Goal: Browse casually

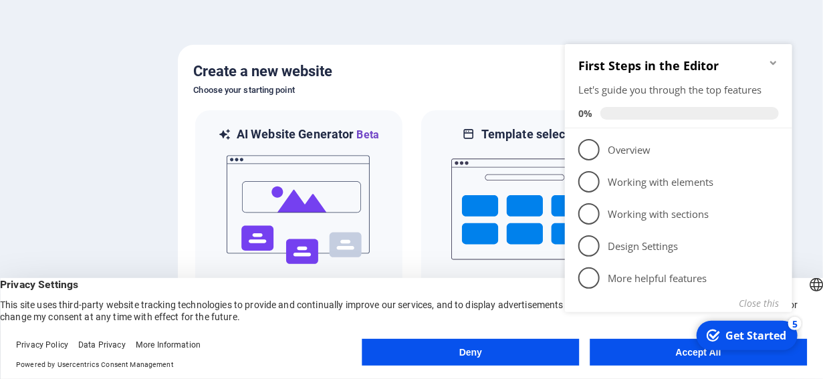
click at [661, 358] on appcues-checklist "Contextual help checklist present on screen" at bounding box center [681, 195] width 243 height 328
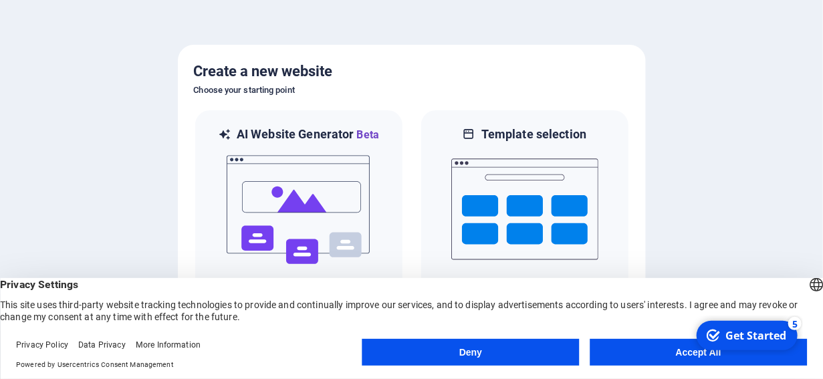
click at [629, 344] on button "Accept All" at bounding box center [698, 352] width 217 height 27
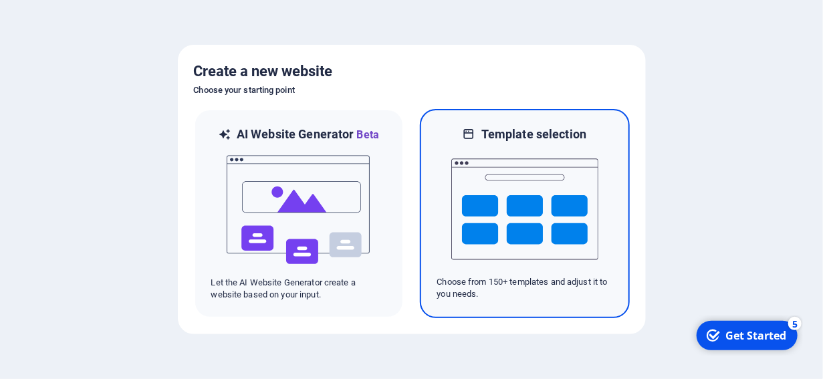
click at [563, 229] on img at bounding box center [524, 209] width 147 height 134
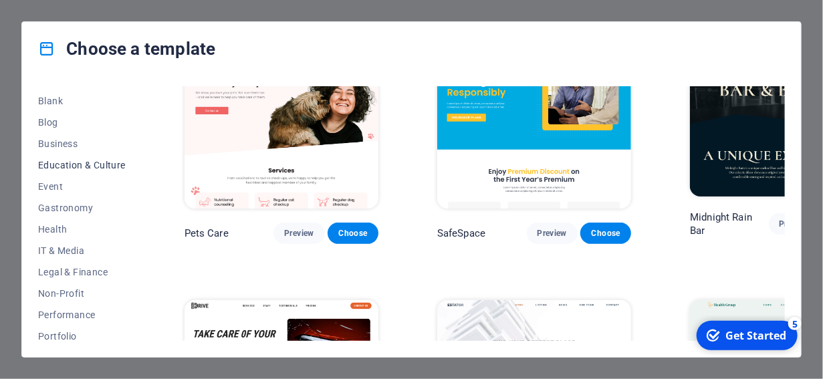
scroll to position [55, 0]
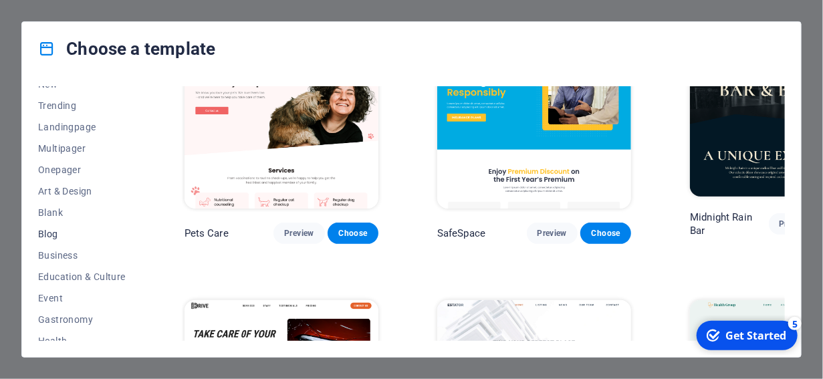
click at [53, 223] on button "Blog" at bounding box center [82, 233] width 88 height 21
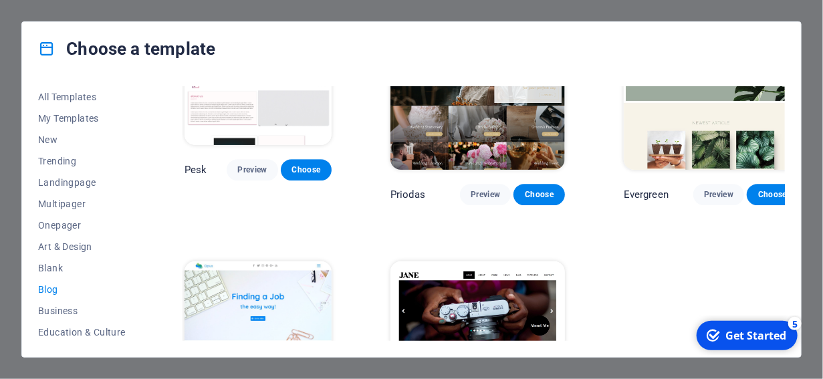
scroll to position [1612, 0]
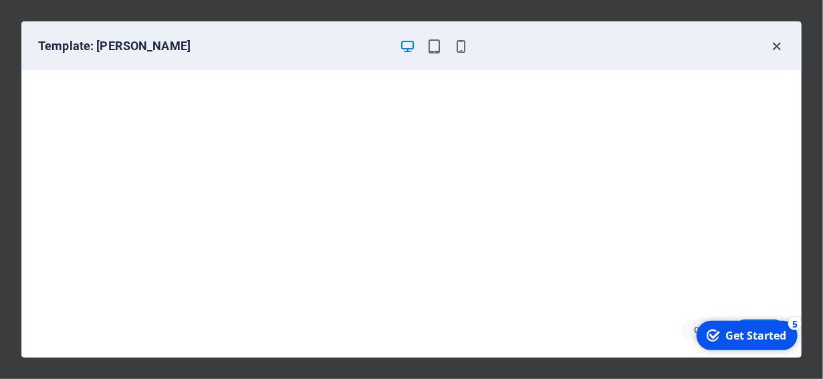
click at [771, 45] on icon "button" at bounding box center [776, 46] width 15 height 15
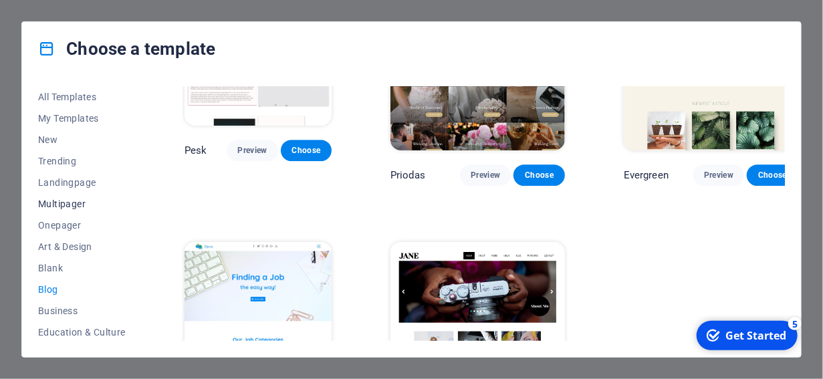
click at [68, 205] on span "Multipager" at bounding box center [82, 204] width 88 height 11
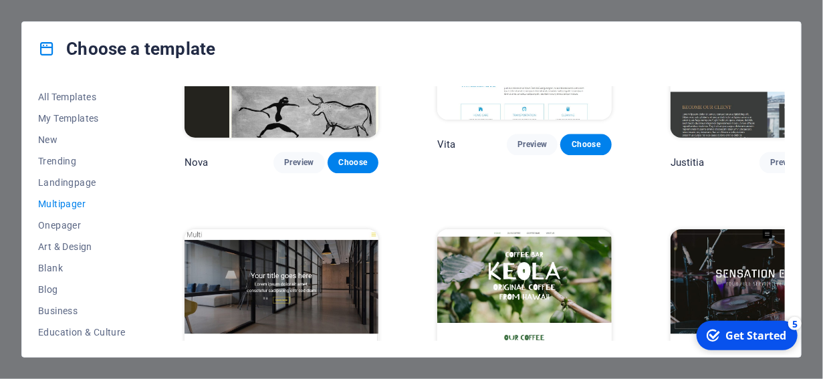
scroll to position [5299, 0]
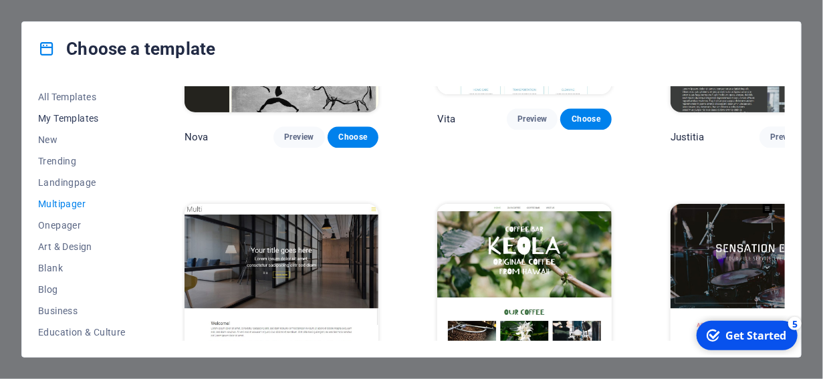
click at [88, 116] on span "My Templates" at bounding box center [82, 118] width 88 height 11
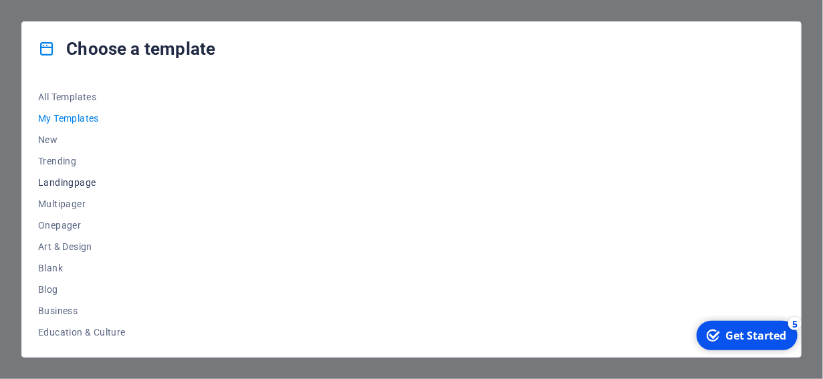
click at [72, 181] on span "Landingpage" at bounding box center [82, 182] width 88 height 11
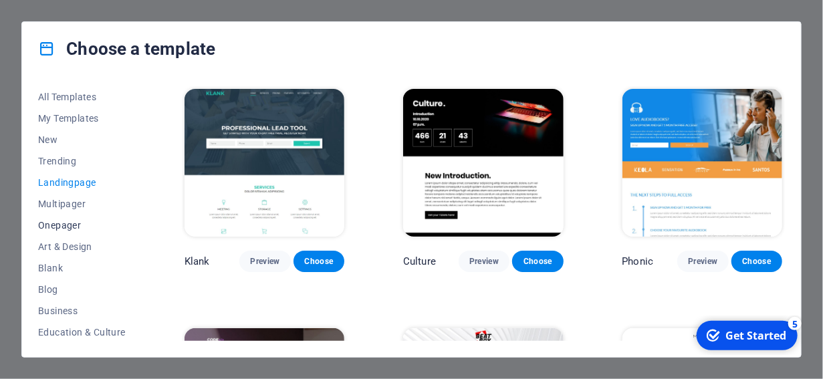
scroll to position [111, 0]
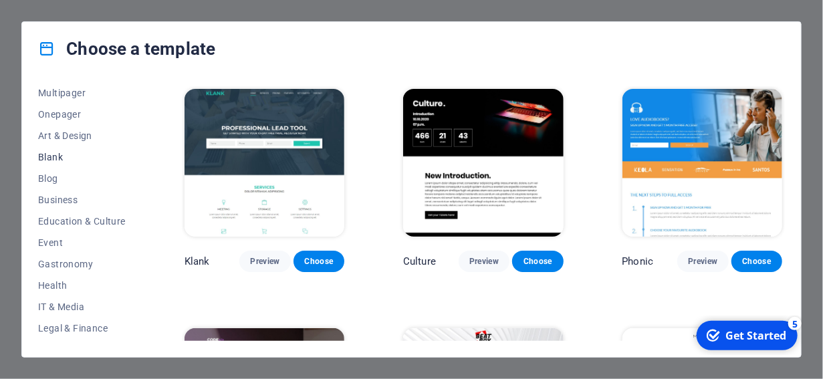
click at [52, 158] on span "Blank" at bounding box center [82, 157] width 88 height 11
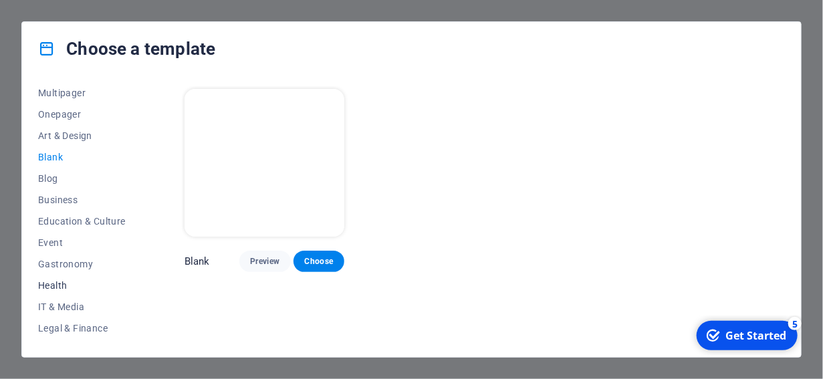
scroll to position [223, 0]
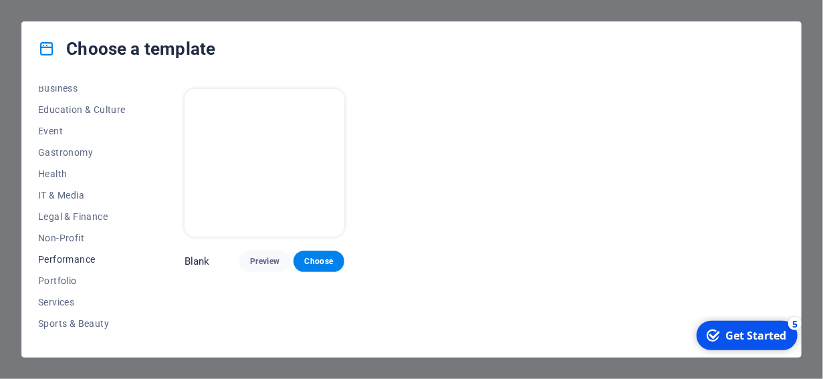
click at [86, 257] on span "Performance" at bounding box center [82, 259] width 88 height 11
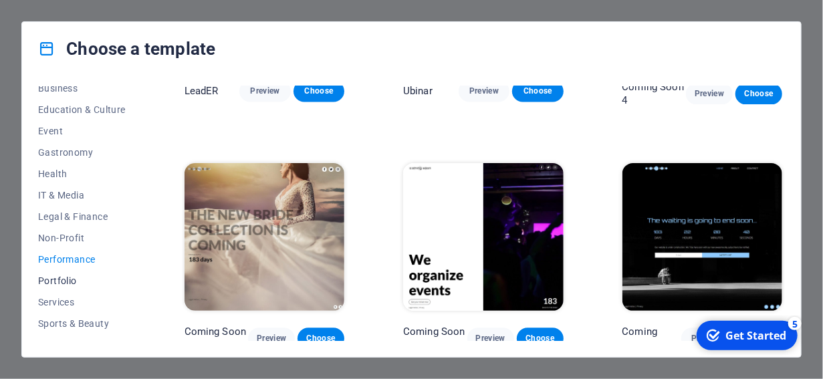
scroll to position [279, 0]
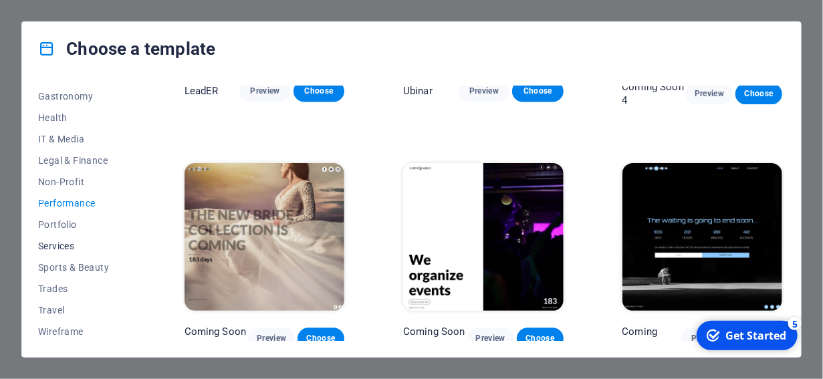
click at [68, 243] on span "Services" at bounding box center [82, 246] width 88 height 11
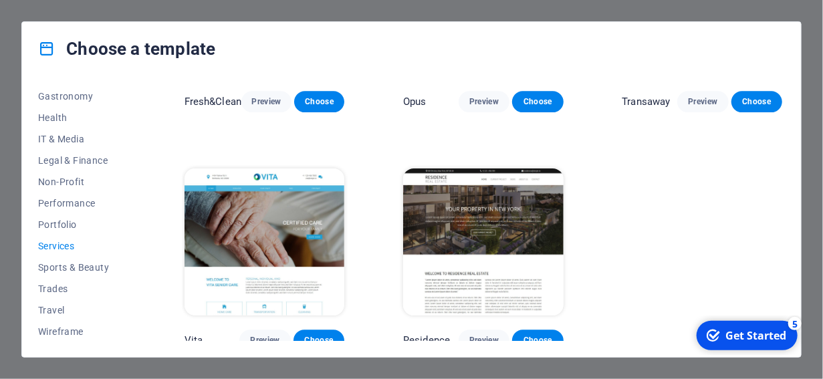
scroll to position [1149, 0]
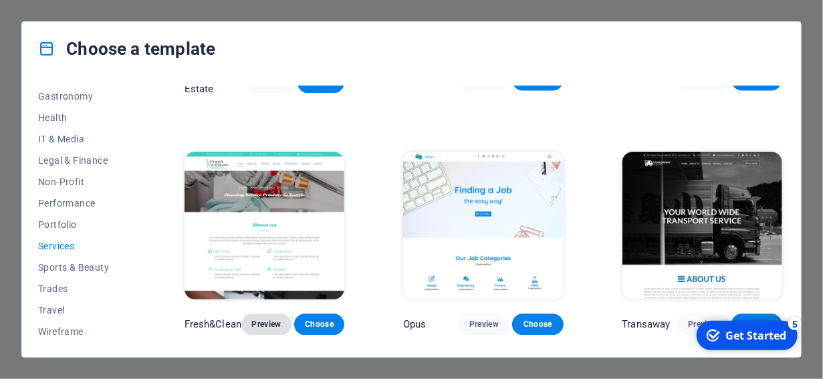
click at [276, 314] on button "Preview" at bounding box center [266, 324] width 50 height 21
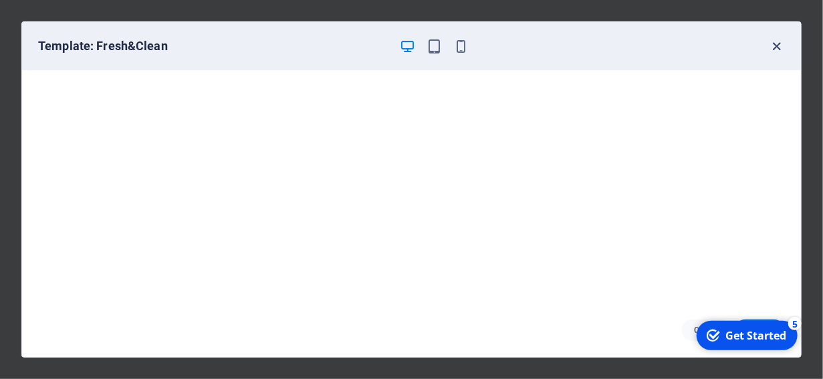
click at [779, 47] on icon "button" at bounding box center [776, 46] width 15 height 15
